Goal: Task Accomplishment & Management: Manage account settings

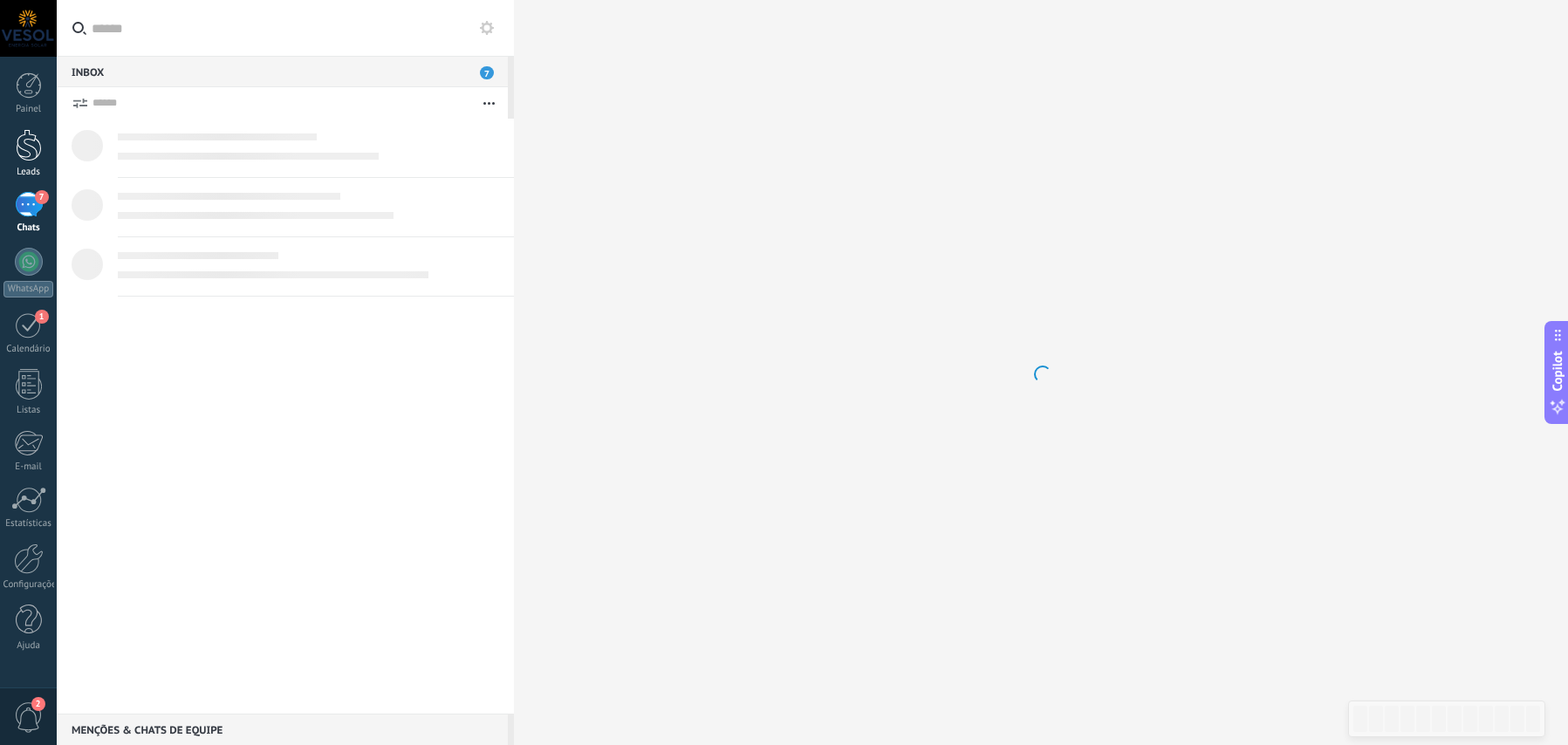
click at [33, 149] on div at bounding box center [28, 146] width 26 height 33
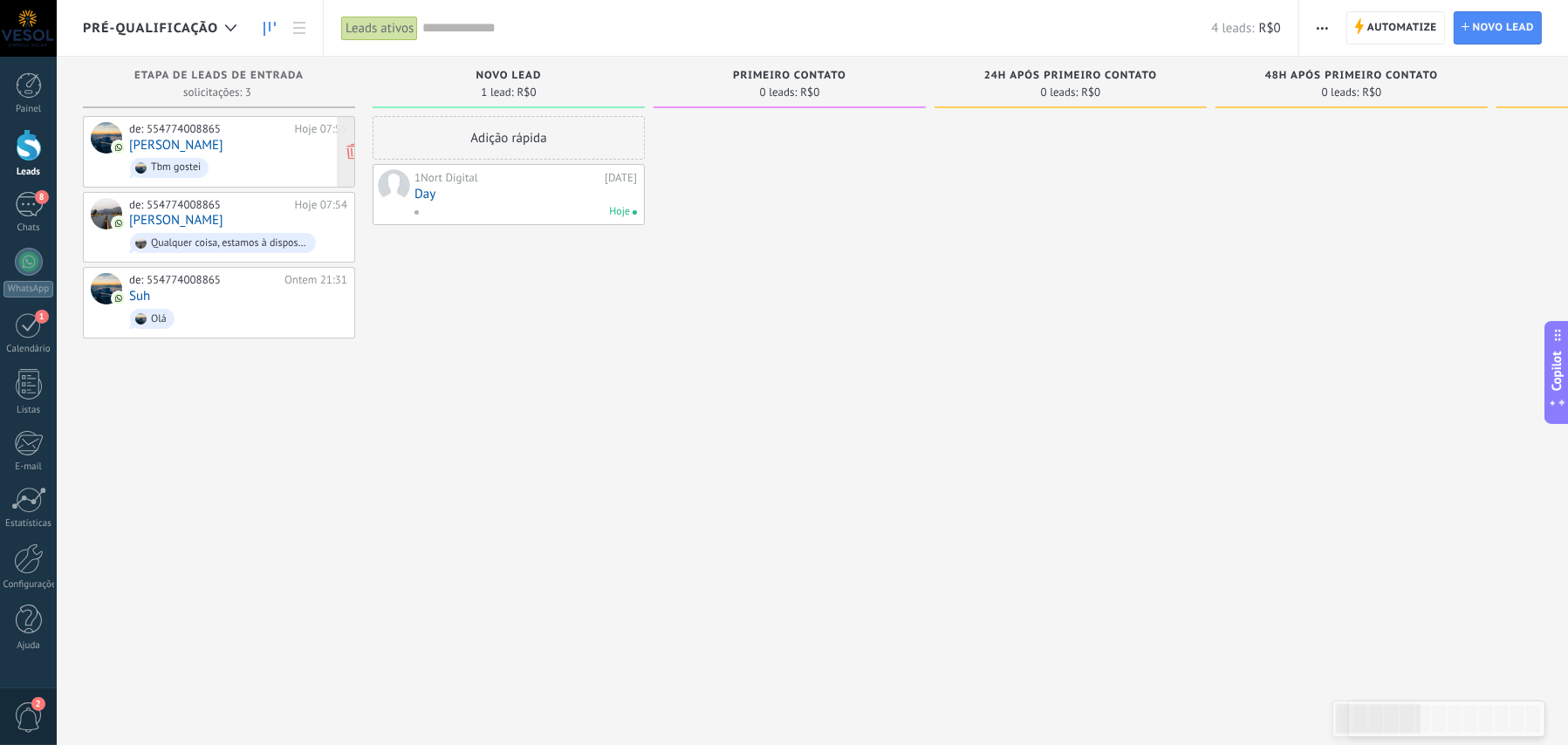
click at [210, 145] on link "[PERSON_NAME]" at bounding box center [177, 145] width 94 height 14
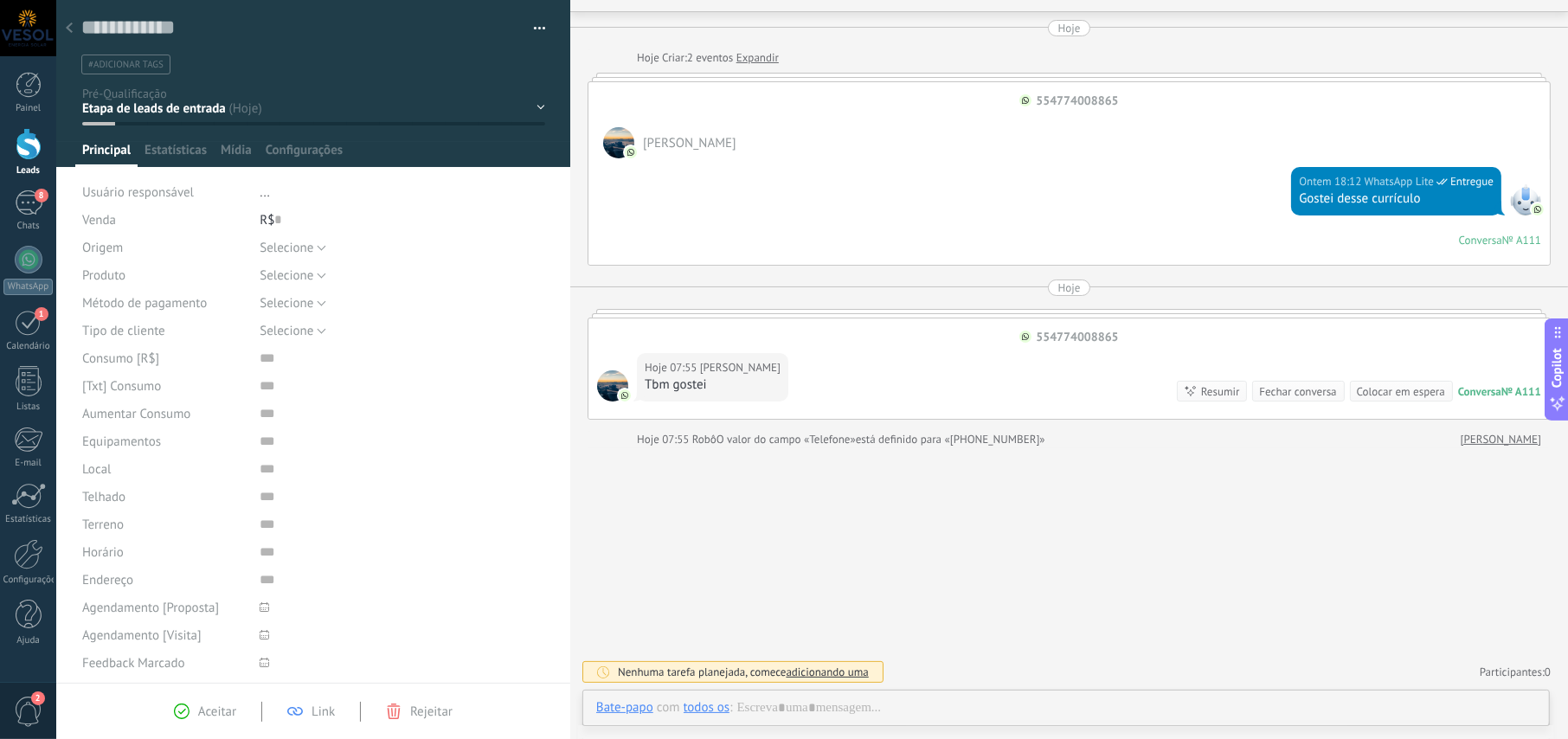
scroll to position [43, 0]
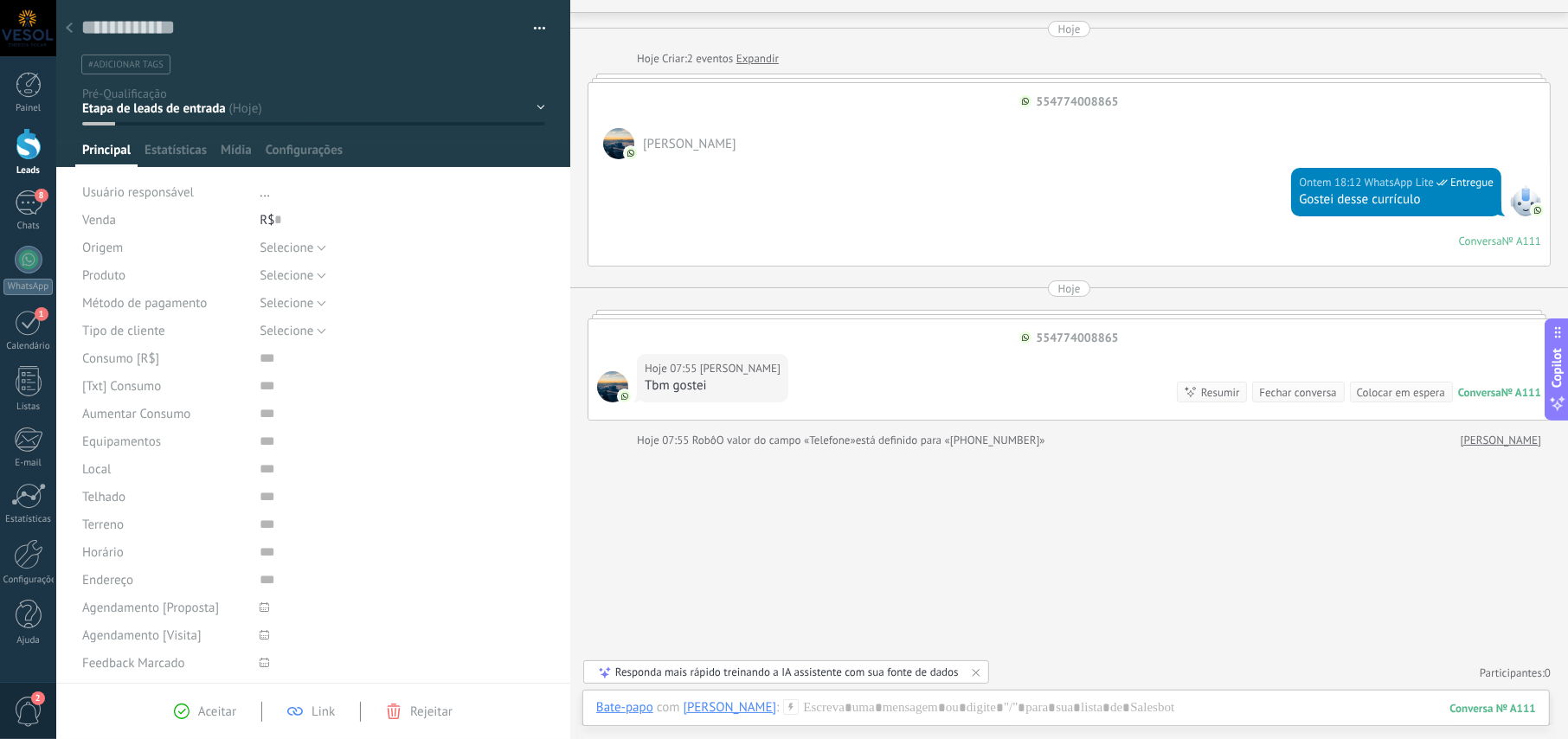
click at [0, 0] on div "NOVO LEAD PRIMEIRO CONTATO 24h após primeiro contato 48h após primeiro contato …" at bounding box center [0, 0] width 0 height 0
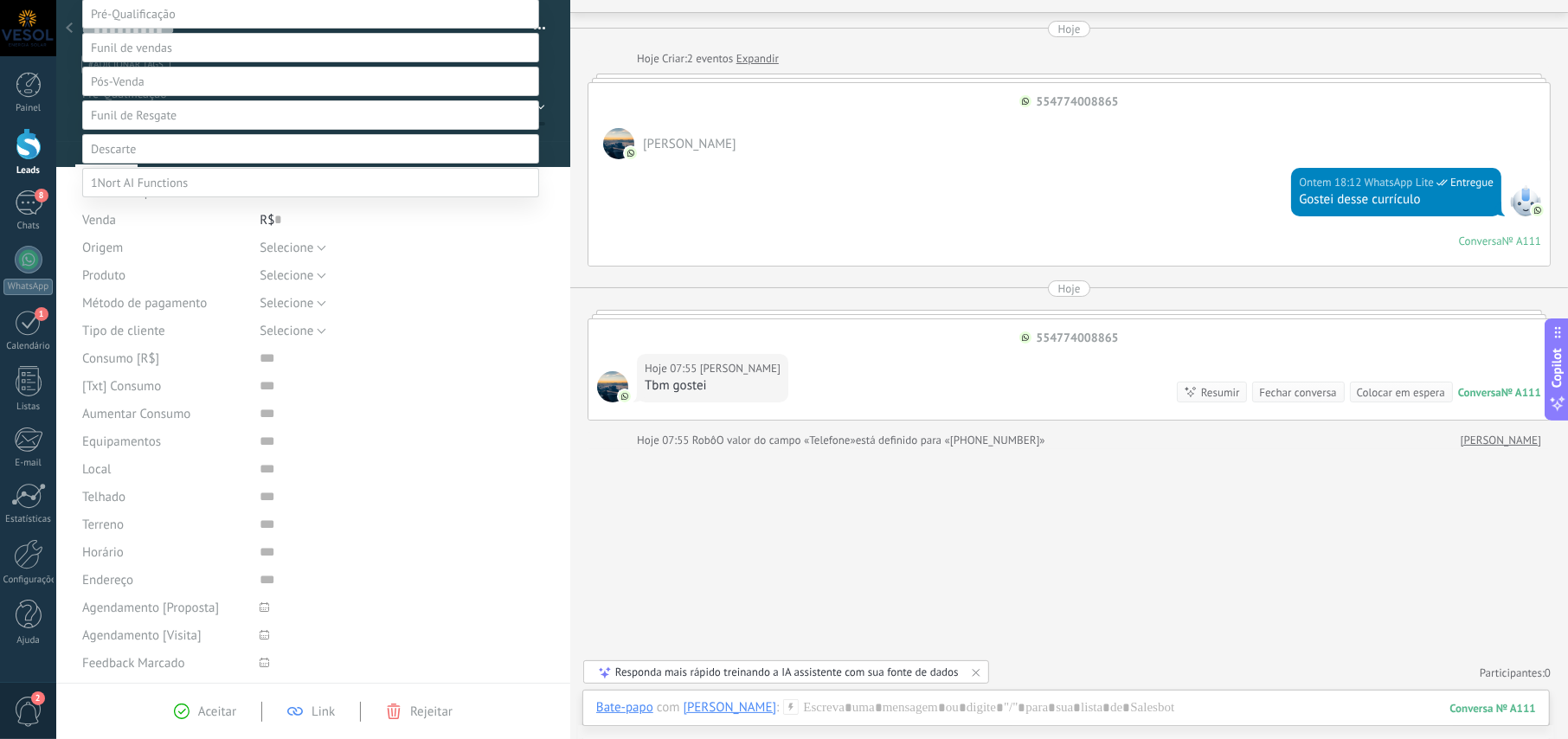
click at [121, 157] on span at bounding box center [112, 149] width 45 height 15
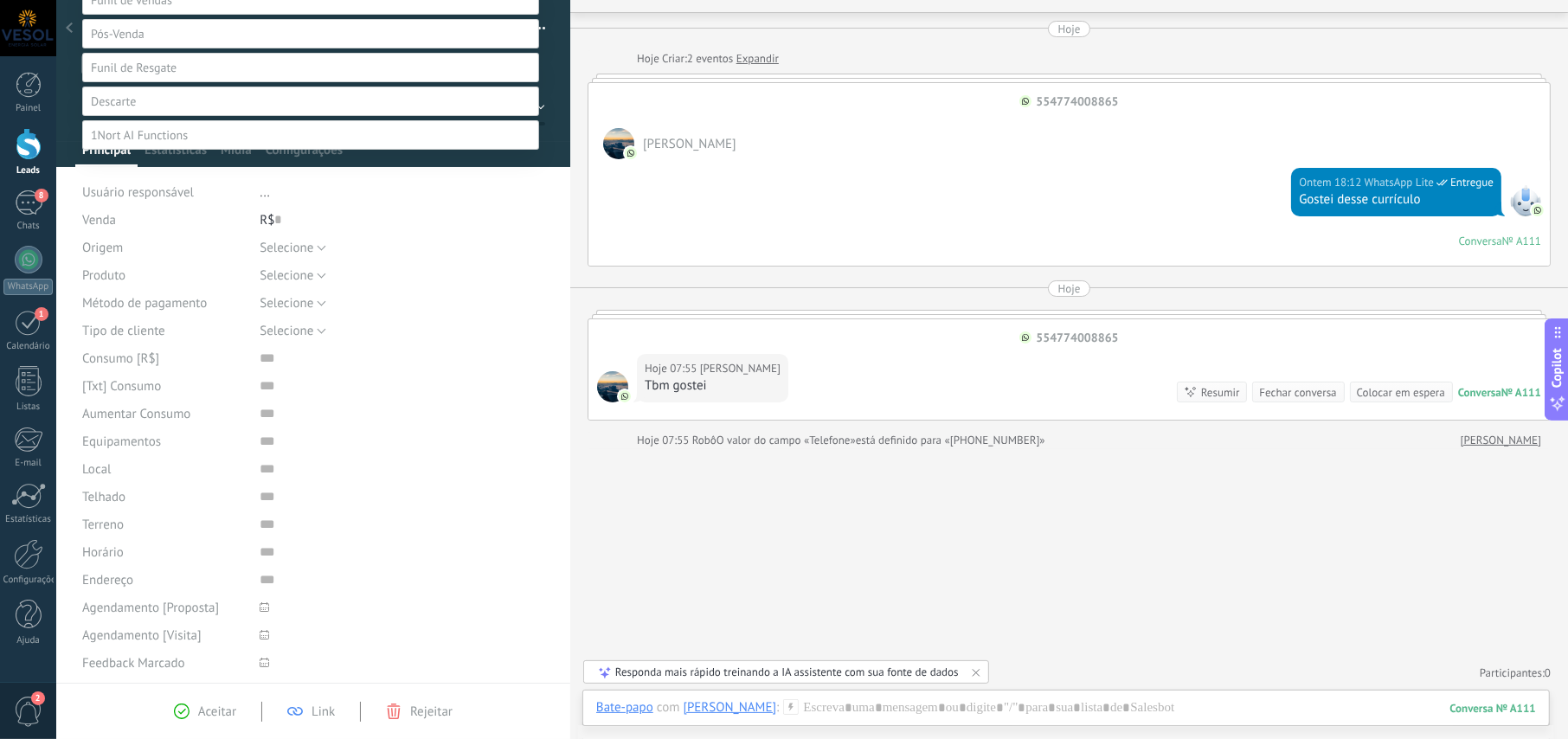
click at [0, 0] on label "Não é lead" at bounding box center [0, 0] width 0 height 0
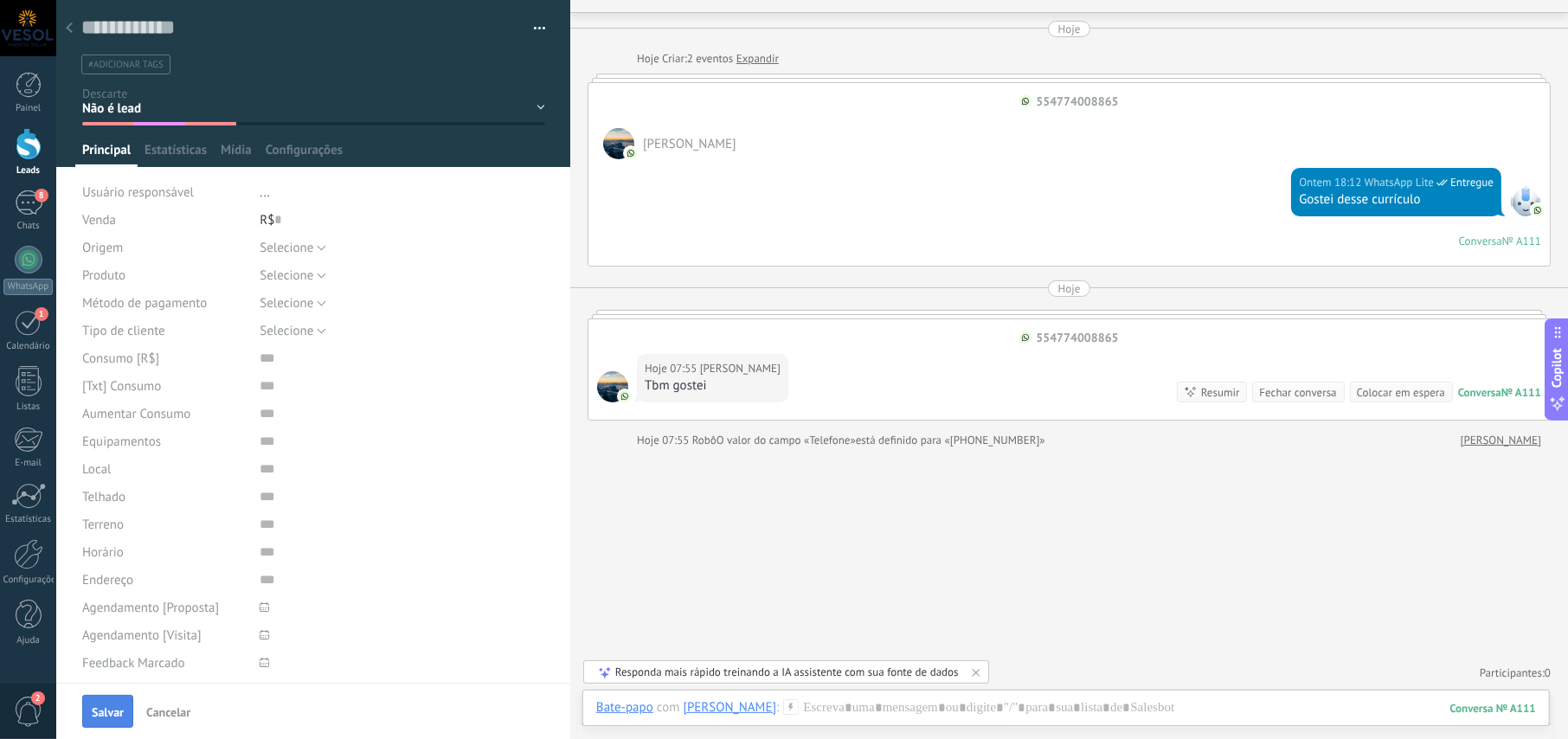
click at [121, 707] on span "Salvar" at bounding box center [108, 712] width 32 height 12
click at [71, 31] on use at bounding box center [69, 28] width 7 height 10
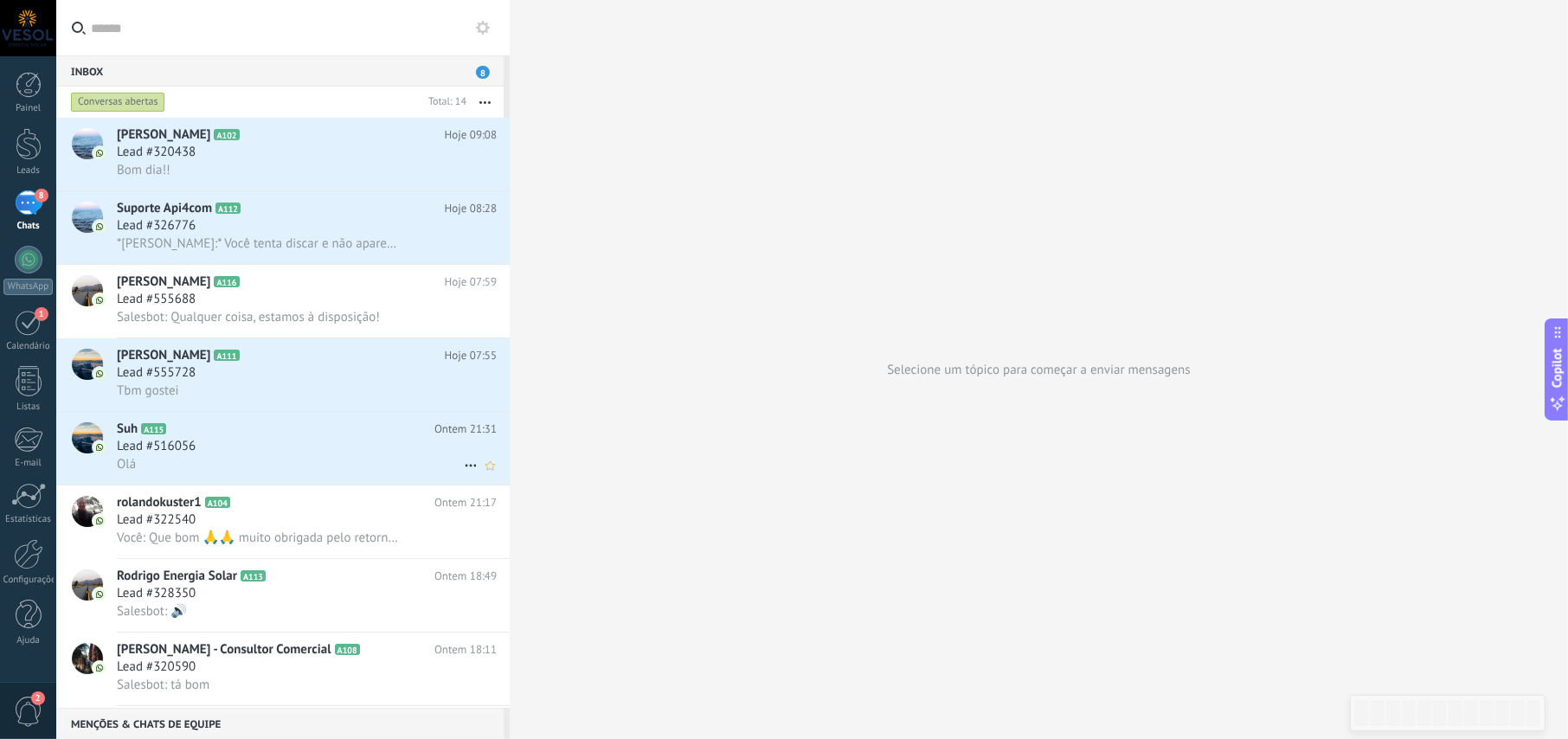
click at [221, 462] on div "Olá" at bounding box center [307, 464] width 380 height 18
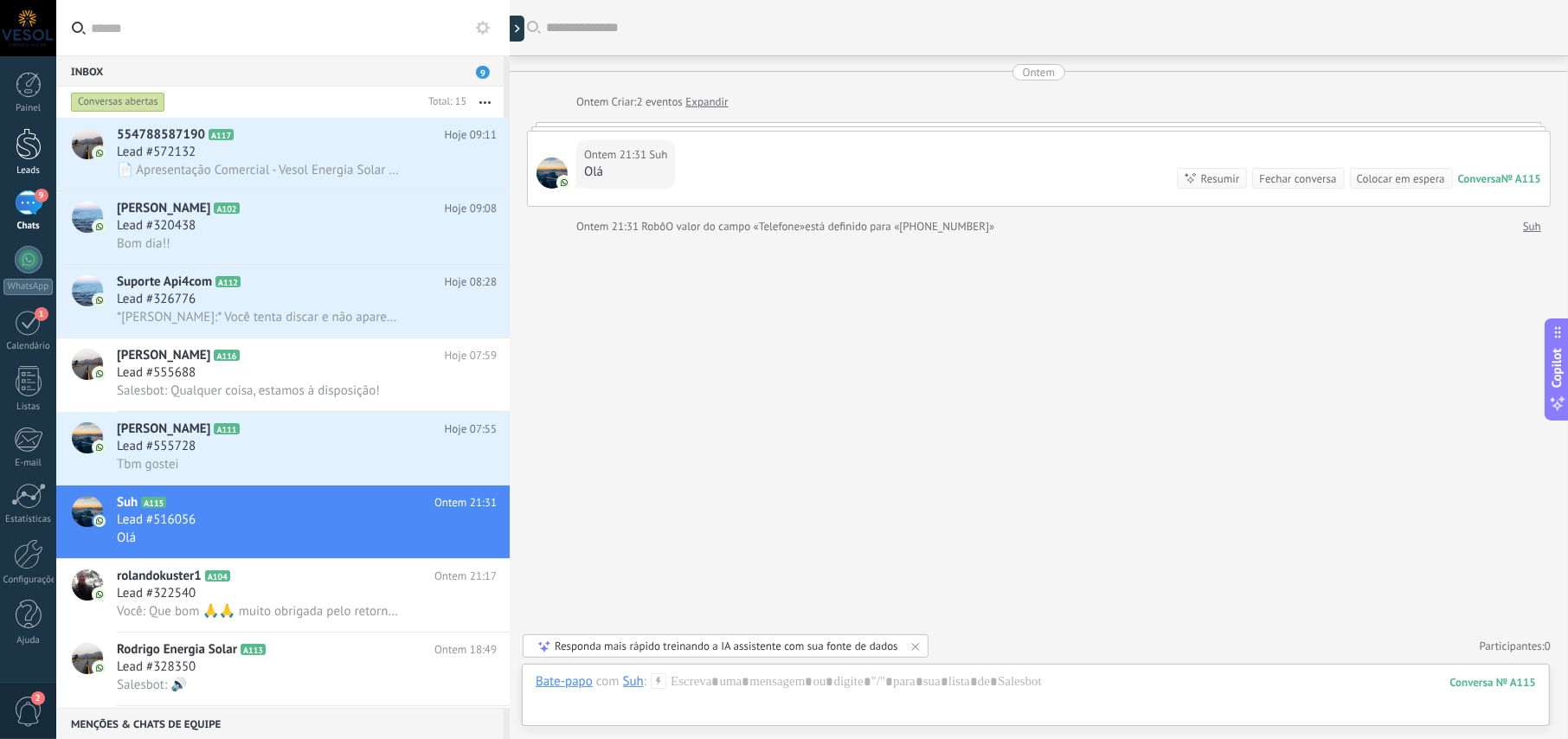
click at [26, 157] on div at bounding box center [28, 145] width 26 height 32
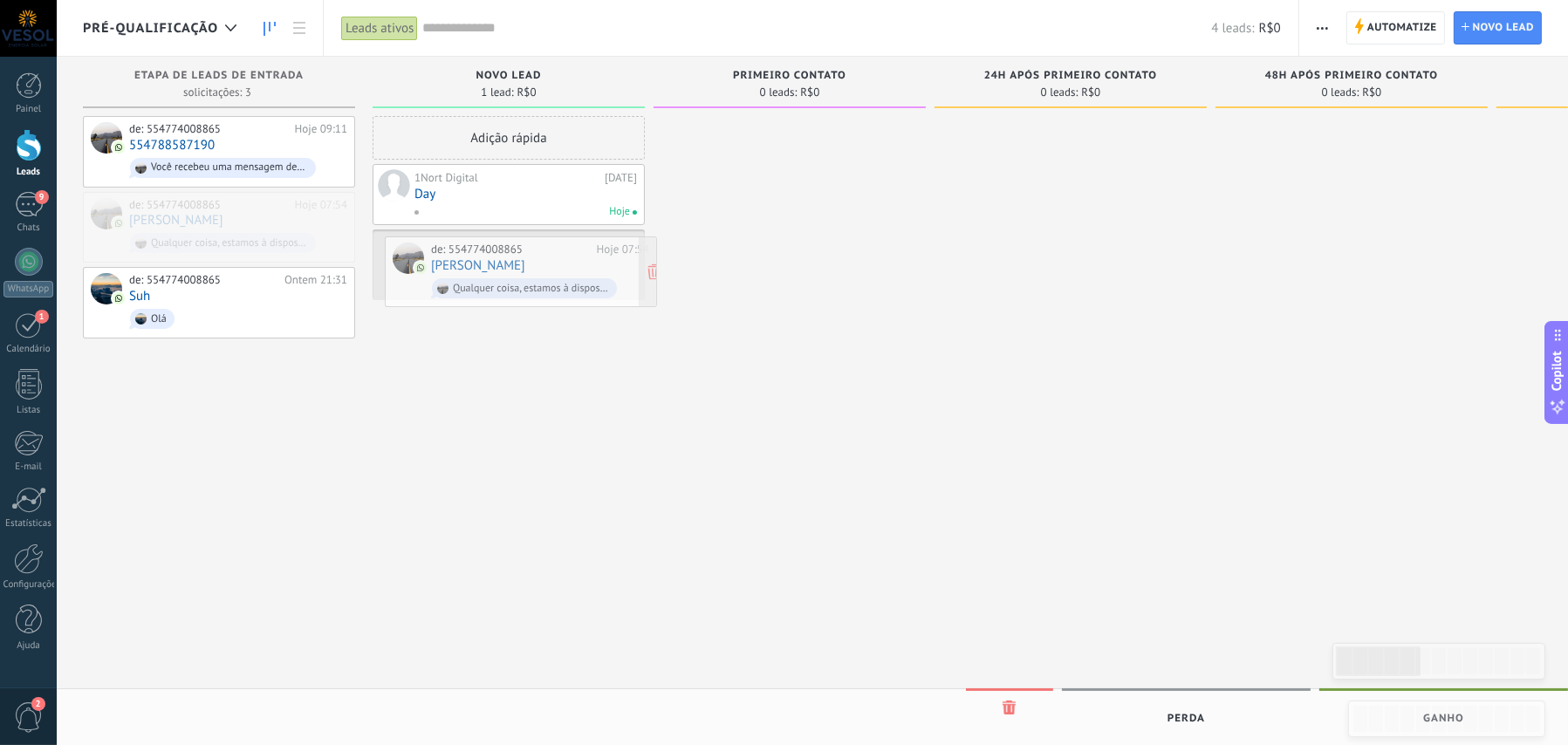
drag, startPoint x: 200, startPoint y: 212, endPoint x: 502, endPoint y: 257, distance: 305.3
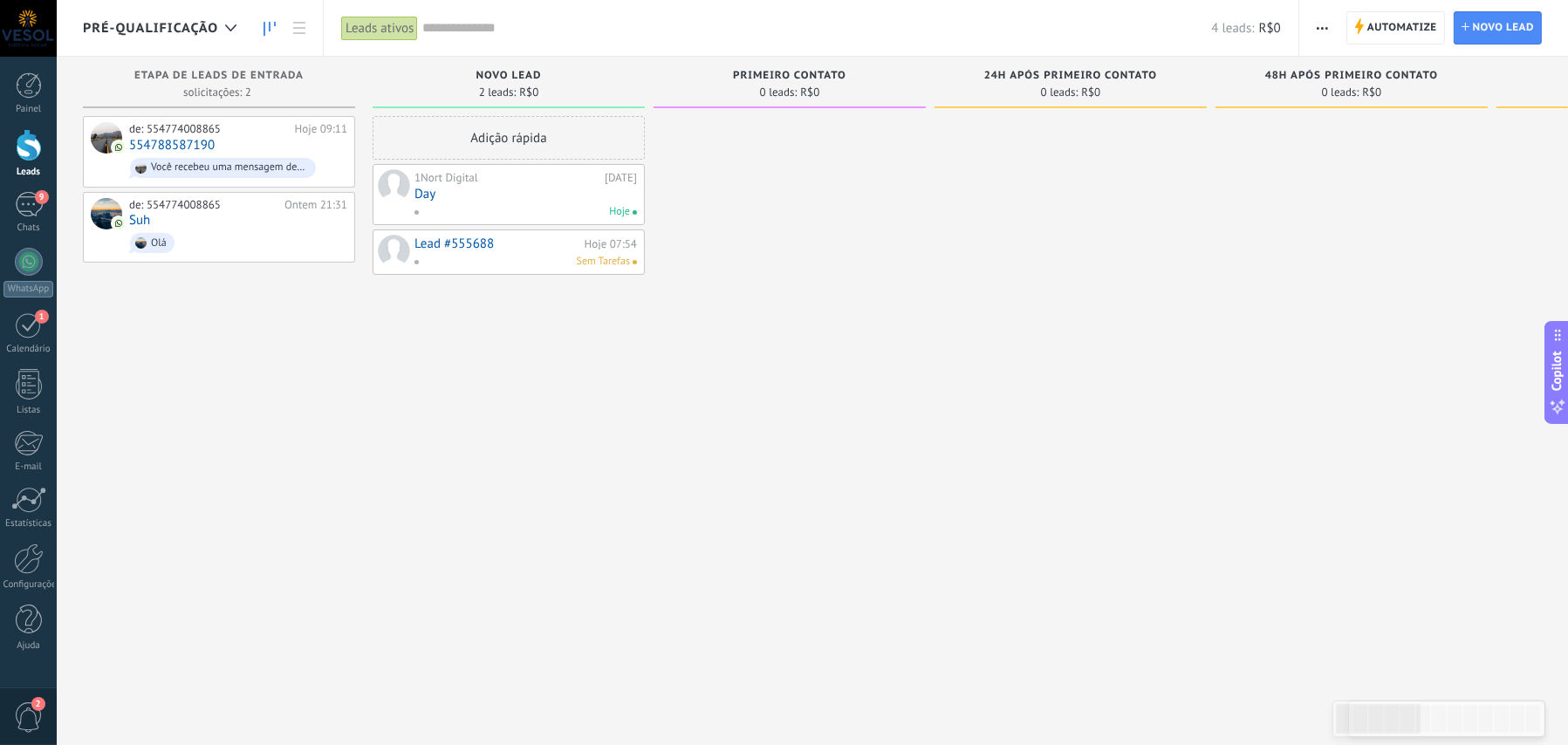
click at [477, 254] on div "Sem Tarefas" at bounding box center [521, 262] width 216 height 15
click at [494, 247] on link "Lead #555688" at bounding box center [497, 243] width 166 height 14
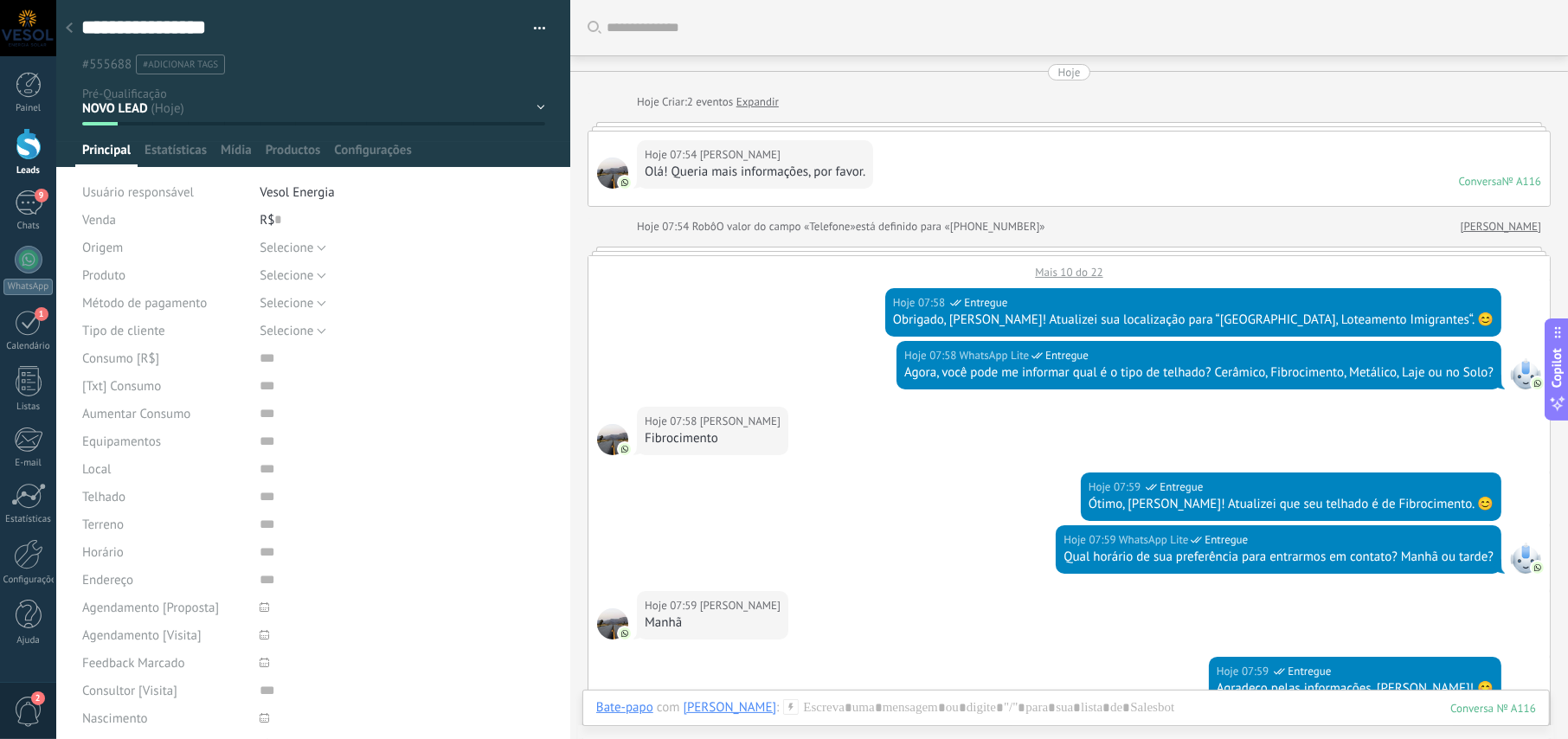
click at [1093, 182] on div "Hoje 07:54 [PERSON_NAME]! Queria mais informações, por favor. Conversa № A116 C…" at bounding box center [1069, 169] width 962 height 74
click at [1478, 181] on div "Conversa" at bounding box center [1480, 181] width 43 height 14
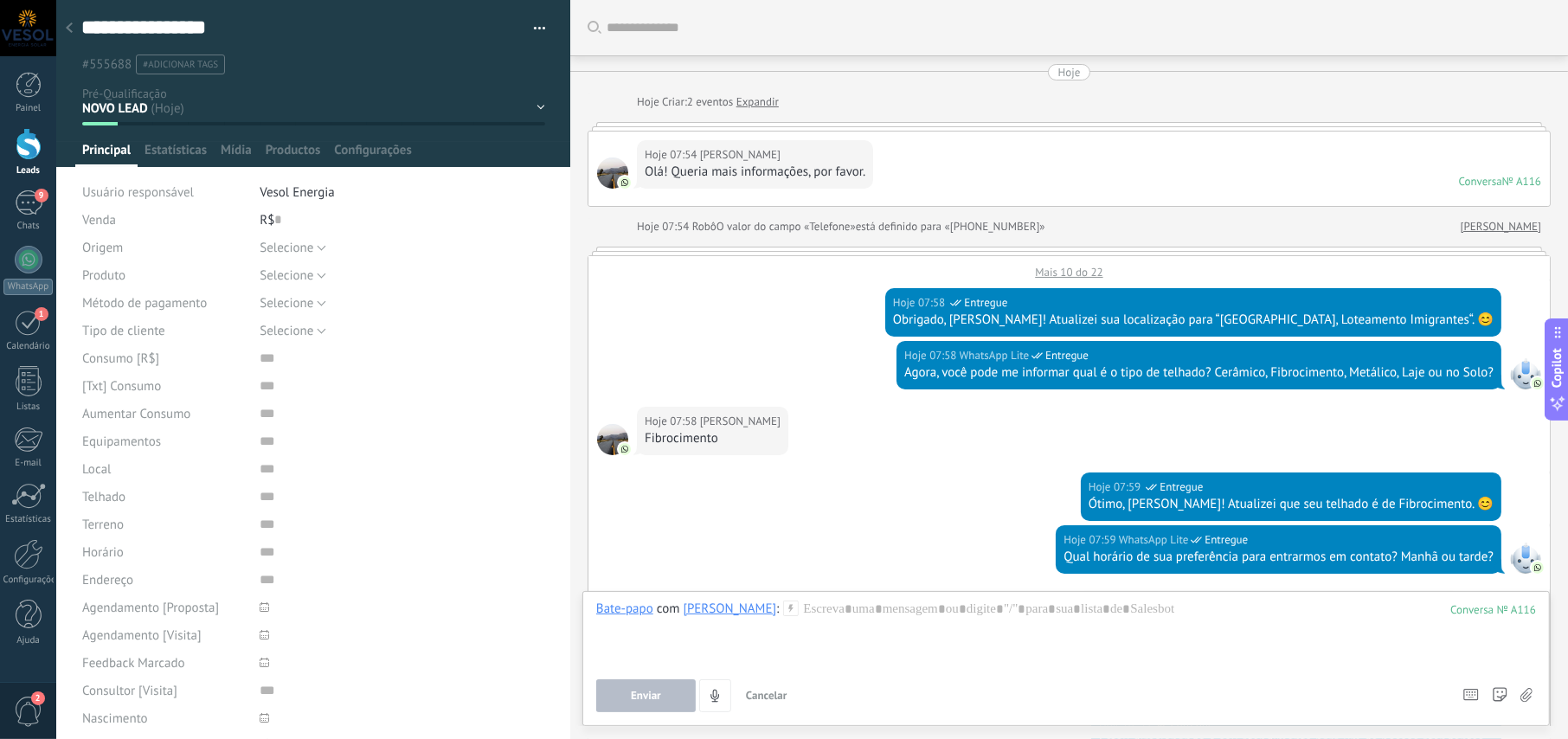
click at [922, 164] on div "Hoje 07:54 [PERSON_NAME]! Queria mais informações, por favor. Conversa № A116 C…" at bounding box center [1069, 169] width 962 height 74
click at [748, 103] on link "Expandir" at bounding box center [758, 102] width 43 height 17
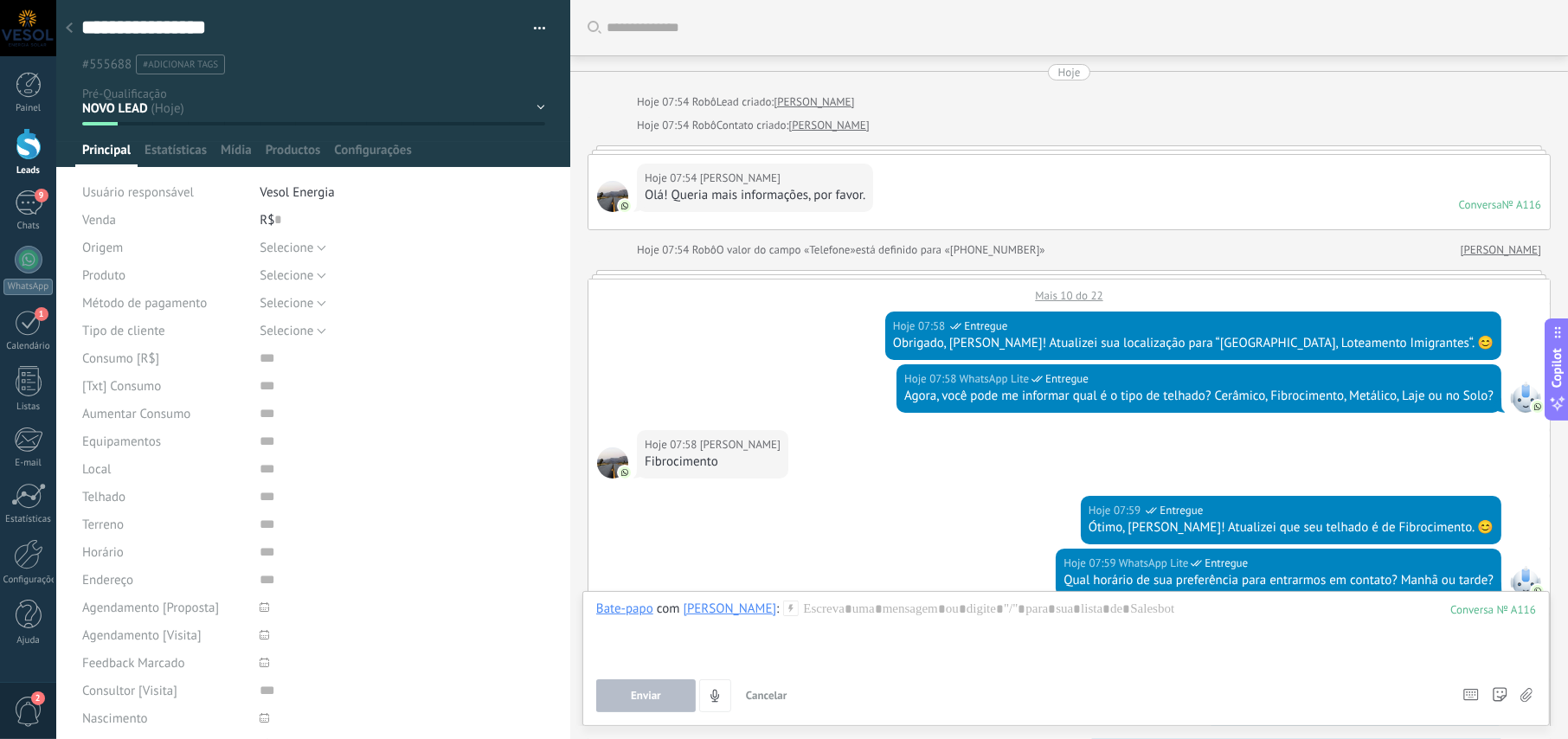
click at [956, 186] on div "Hoje 07:54 [PERSON_NAME]! Queria mais informações, por favor. Conversa № A116 C…" at bounding box center [1069, 192] width 962 height 74
click at [976, 217] on div "Hoje 07:54 [PERSON_NAME]! Queria mais informações, por favor. Conversa № A116 C…" at bounding box center [1069, 192] width 962 height 74
click at [1496, 250] on link "[PERSON_NAME]" at bounding box center [1500, 250] width 81 height 17
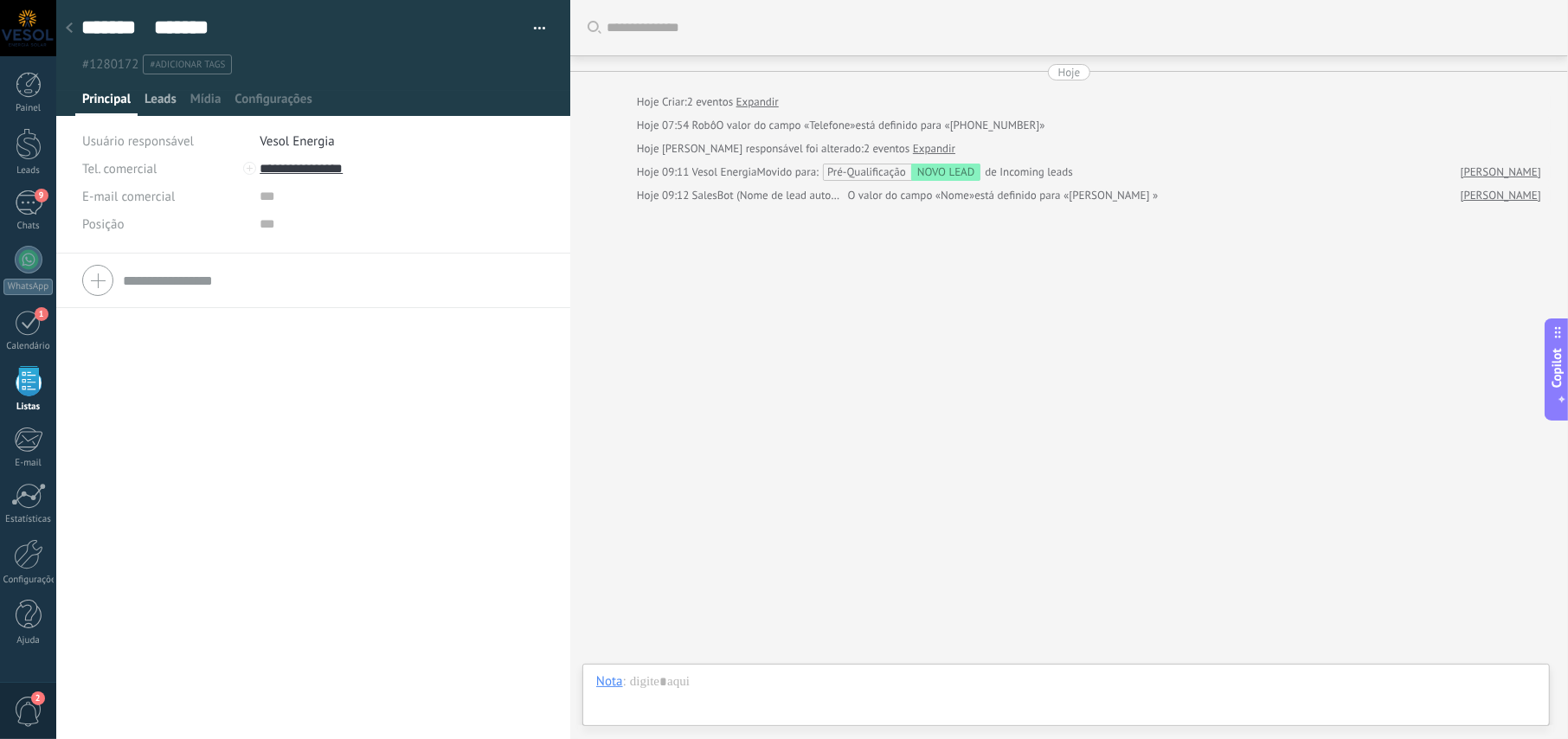
click at [156, 100] on span "Leads" at bounding box center [161, 103] width 32 height 25
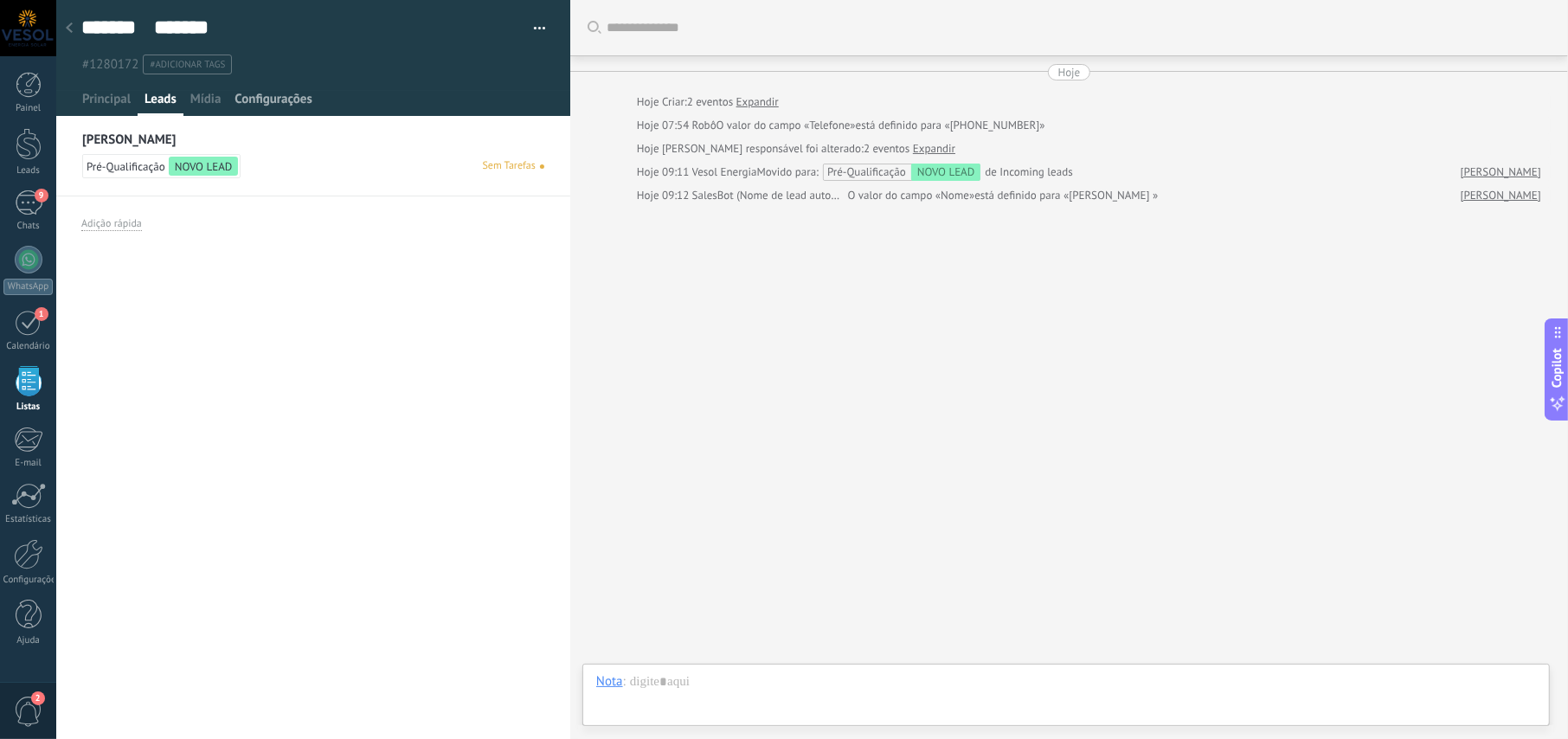
click at [261, 97] on span "Configurações" at bounding box center [272, 103] width 77 height 25
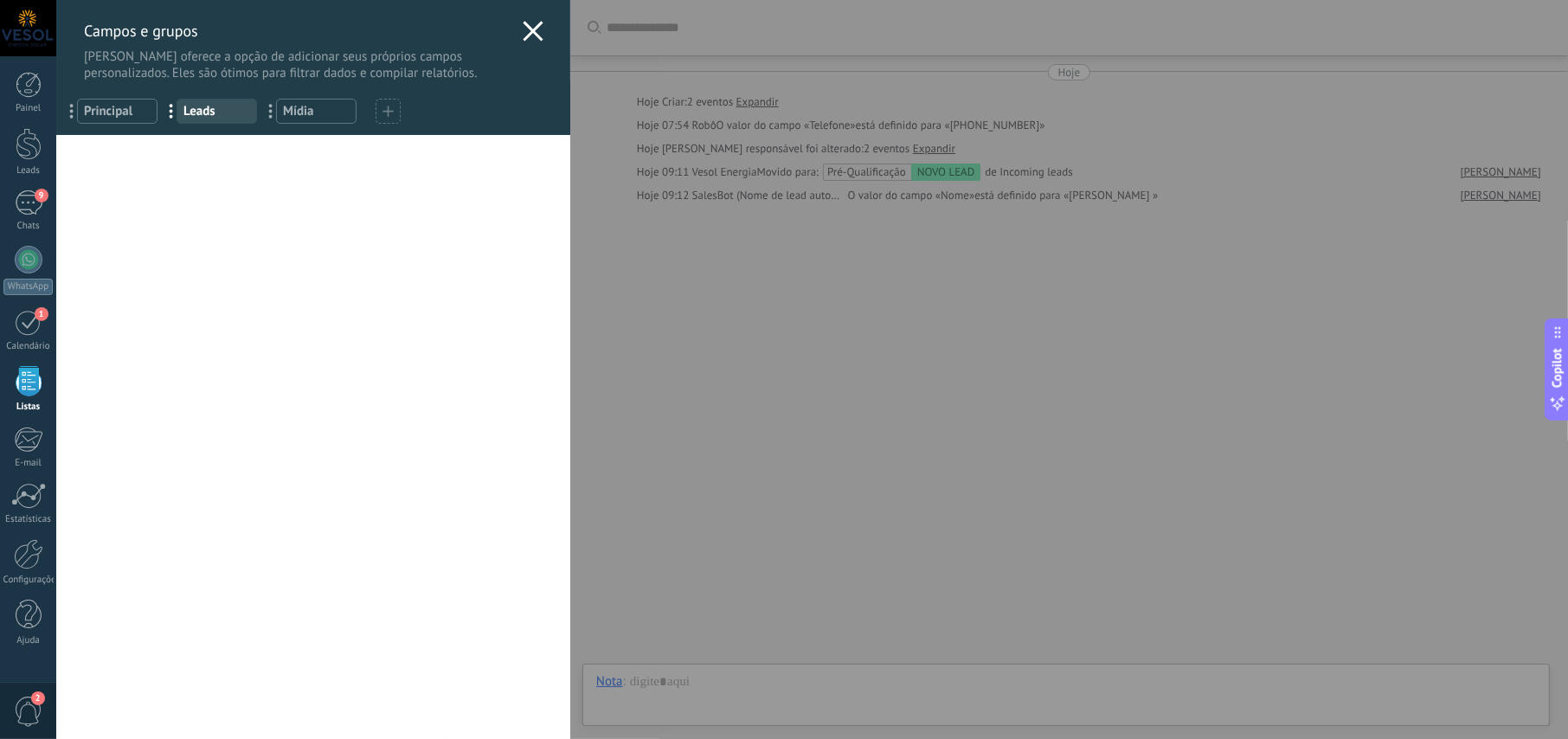
click at [526, 32] on use at bounding box center [532, 30] width 20 height 20
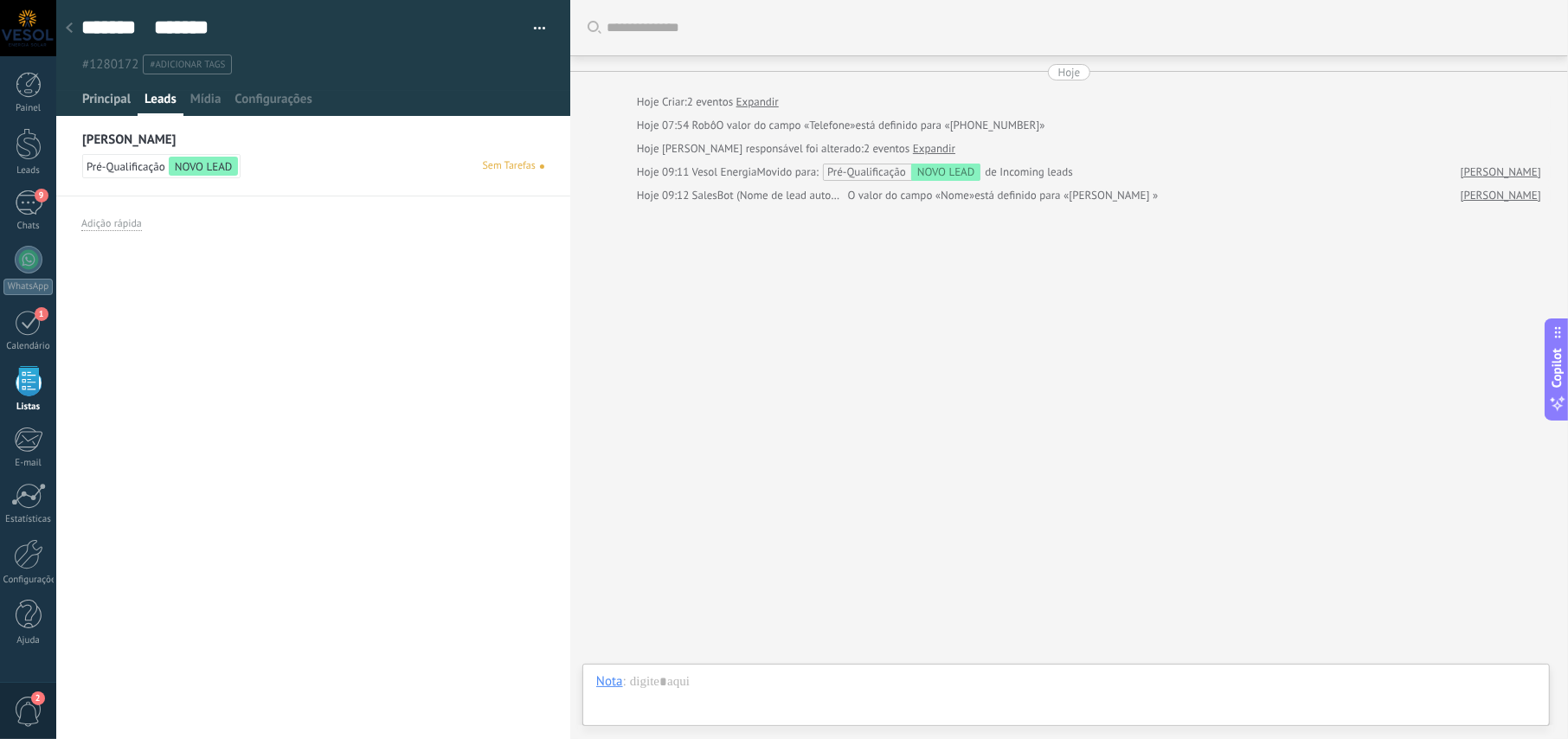
click at [102, 105] on span "Principal" at bounding box center [106, 103] width 49 height 25
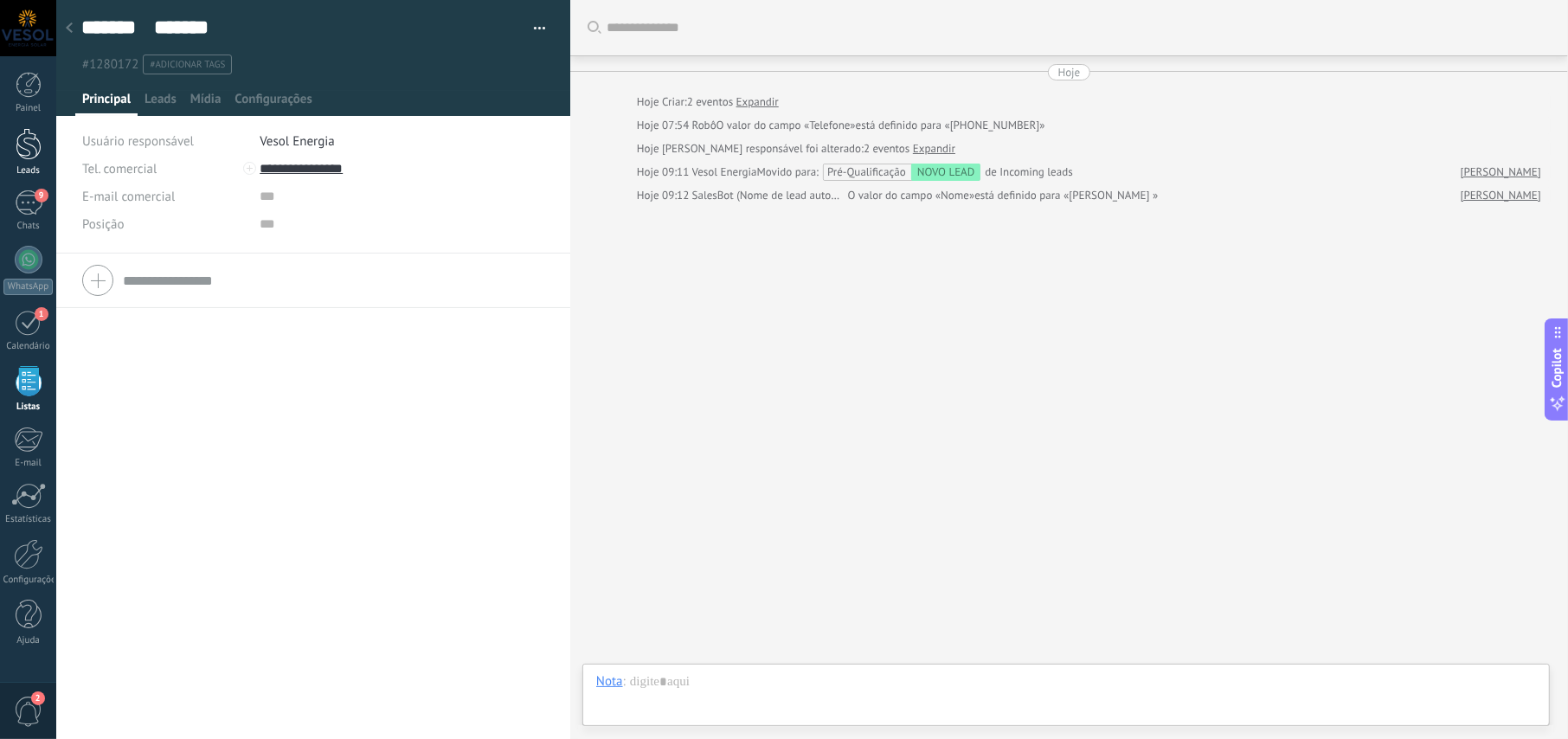
click at [30, 157] on div at bounding box center [28, 145] width 26 height 32
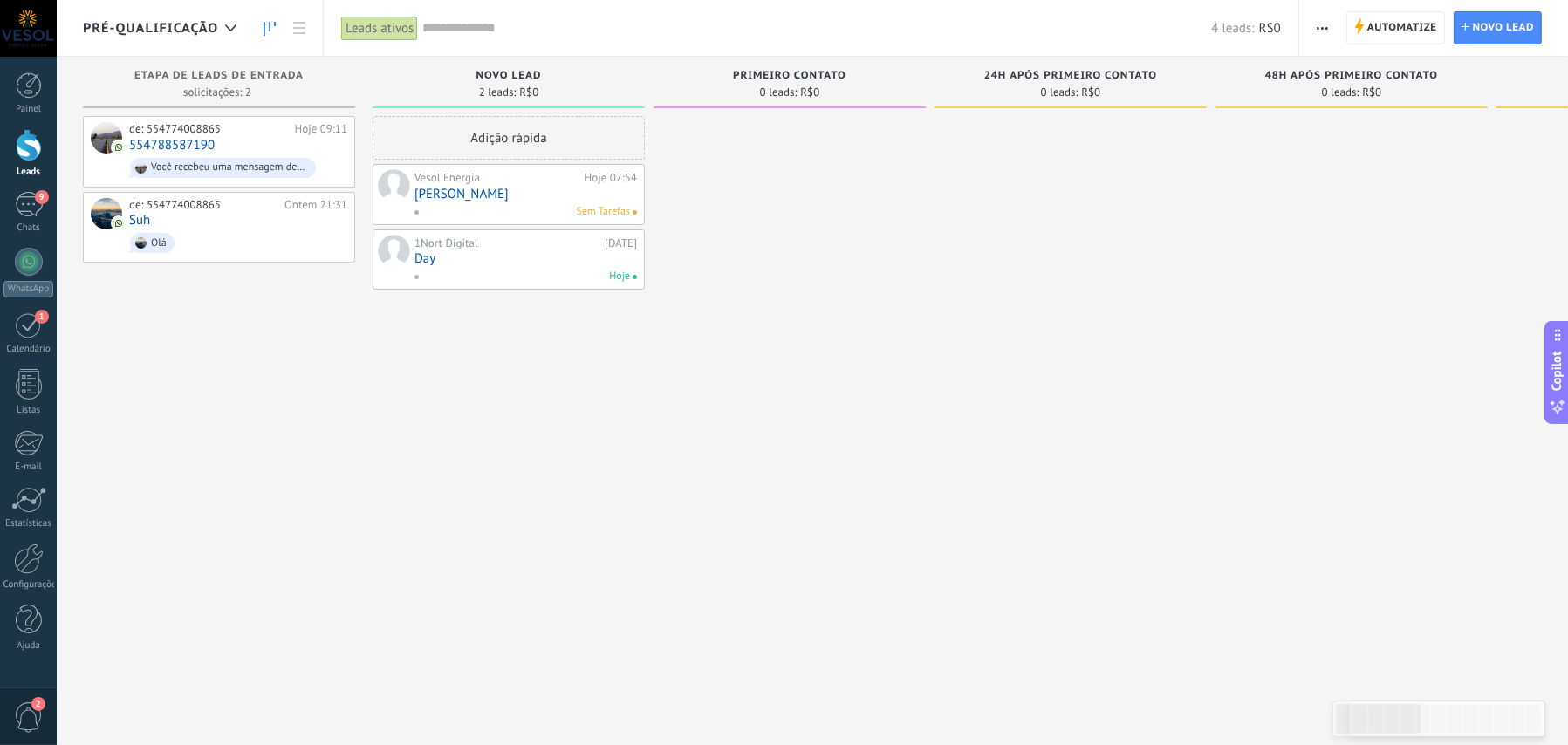
click at [483, 194] on link "[PERSON_NAME]" at bounding box center [526, 194] width 223 height 14
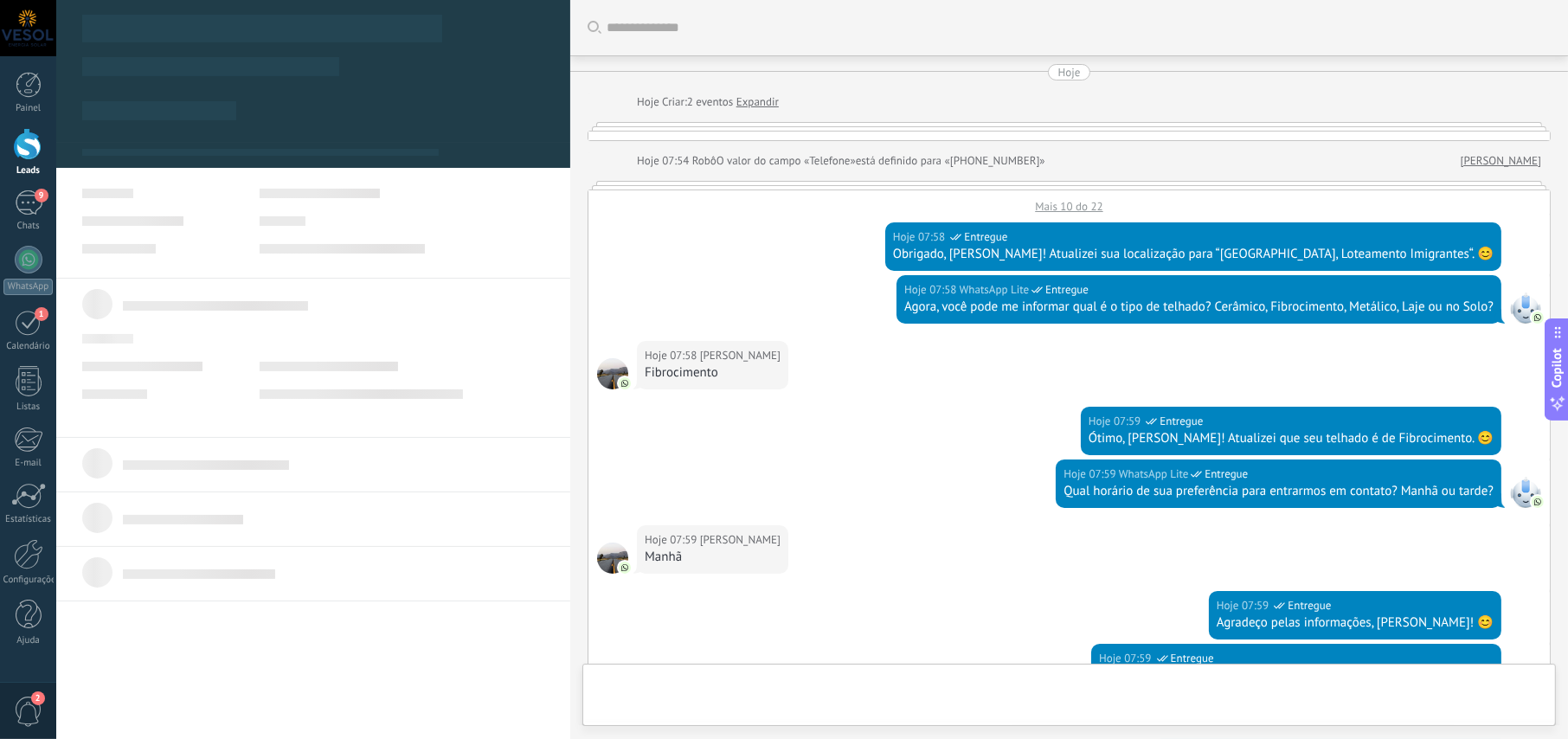
type textarea "**********"
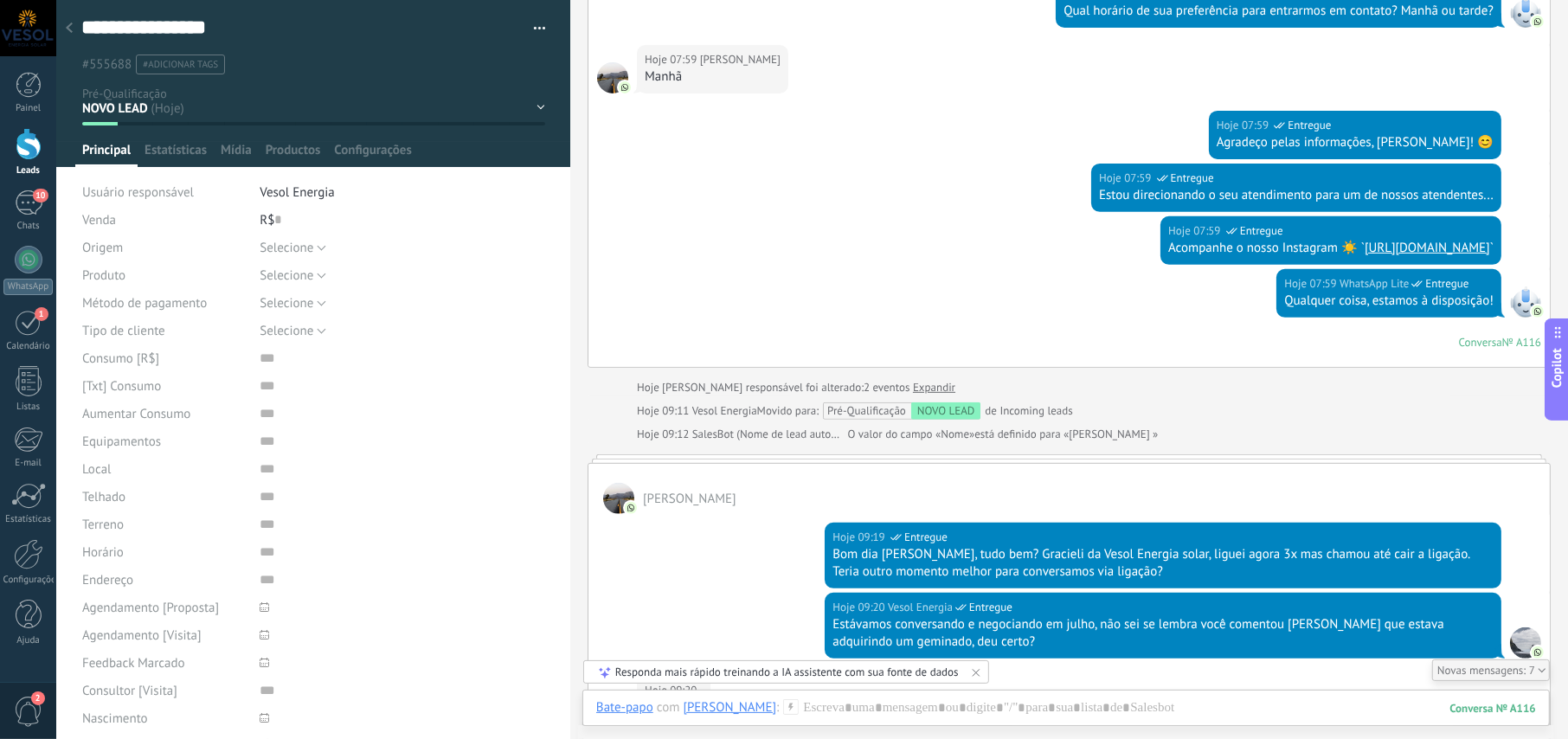
scroll to position [1061, 0]
